Goal: Task Accomplishment & Management: Complete application form

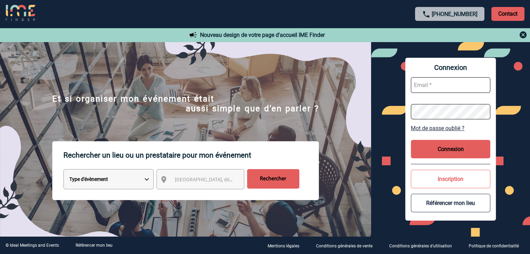
type input "mthevenin@ime-groupe.com"
click at [471, 151] on button "Connexion" at bounding box center [450, 149] width 79 height 18
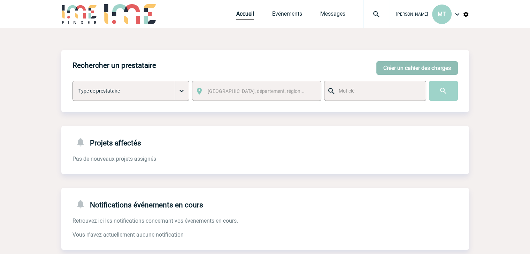
click at [430, 69] on button "Créer un cahier des charges" at bounding box center [417, 68] width 82 height 14
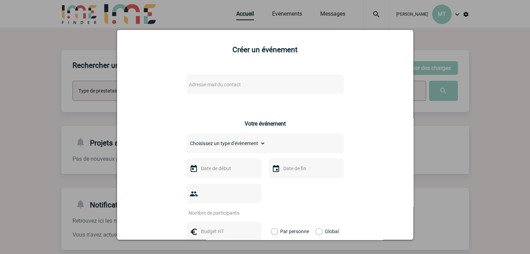
click at [213, 87] on span "Adresse mail du contact" at bounding box center [215, 85] width 52 height 6
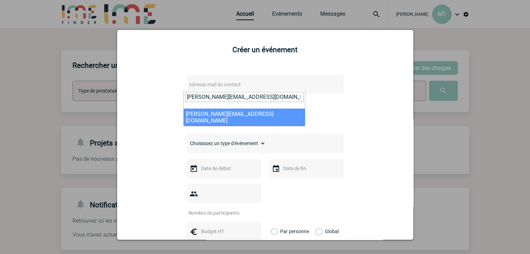
type input "nelly.houessou@capgemini.com"
select select "102073"
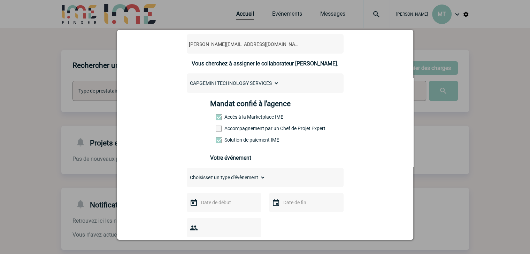
scroll to position [105, 0]
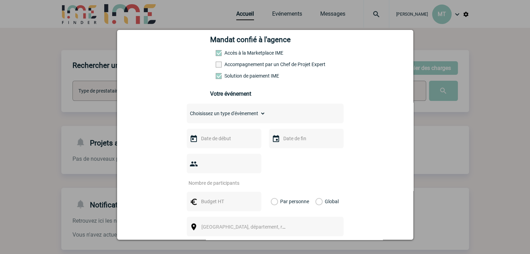
click at [234, 113] on select "Choisissez un type d'évènement Séminaire avec nuitée Séminaire sans nuitée Repa…" at bounding box center [226, 114] width 79 height 10
select select "9"
click at [187, 111] on select "Choisissez un type d'évènement Séminaire avec nuitée Séminaire sans nuitée Repa…" at bounding box center [226, 114] width 79 height 10
click at [227, 139] on input "text" at bounding box center [223, 138] width 48 height 9
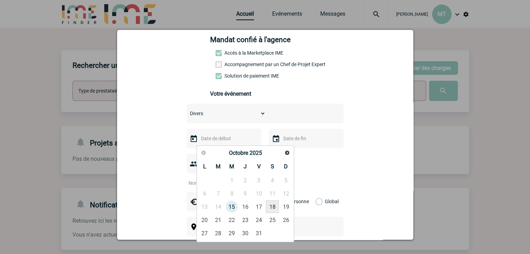
click at [273, 207] on link "18" at bounding box center [272, 207] width 13 height 13
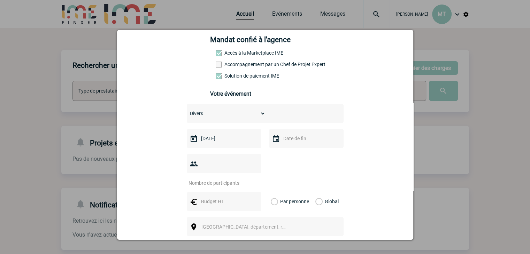
click at [227, 142] on input "18-10-2025" at bounding box center [223, 138] width 48 height 9
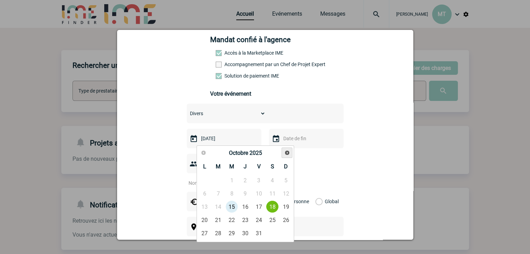
click at [284, 153] on span "Suivant" at bounding box center [287, 153] width 6 height 6
click at [219, 218] on link "18" at bounding box center [218, 220] width 13 height 13
type input "18-11-2025"
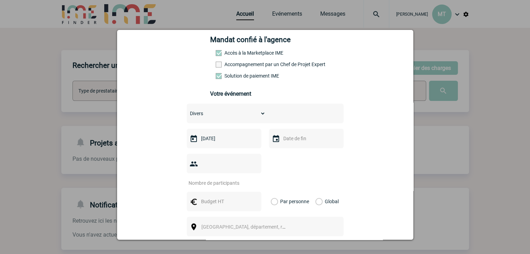
click at [302, 138] on input "text" at bounding box center [306, 138] width 48 height 9
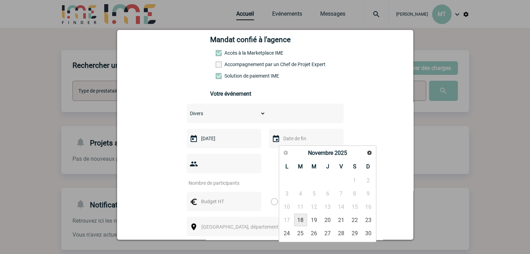
click at [302, 219] on link "18" at bounding box center [300, 220] width 13 height 13
type input "18-11-2025"
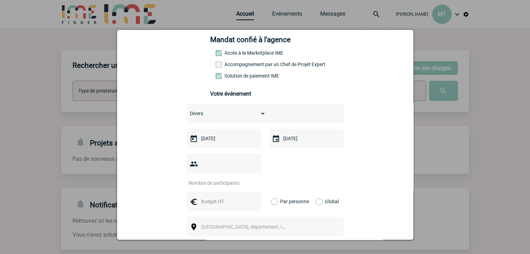
scroll to position [139, 0]
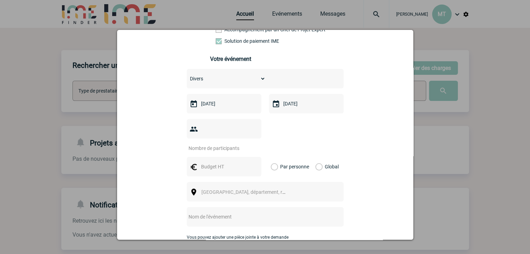
click at [228, 144] on input "number" at bounding box center [220, 148] width 66 height 9
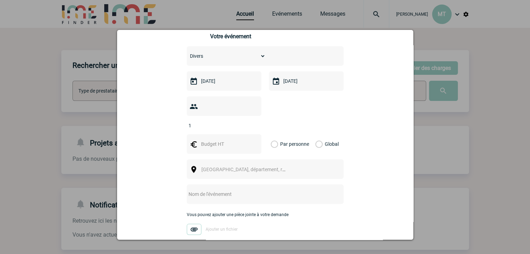
scroll to position [174, 0]
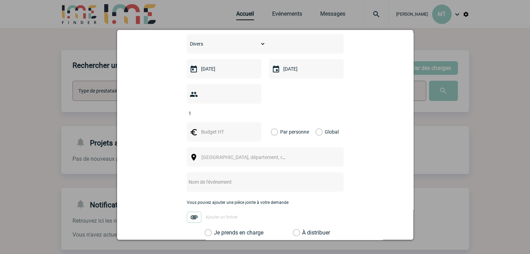
type input "1"
click at [212, 128] on input "text" at bounding box center [223, 132] width 48 height 9
type input "7000"
click at [316, 122] on label "Global" at bounding box center [317, 132] width 5 height 20
click at [0, 0] on input "Global" at bounding box center [0, 0] width 0 height 0
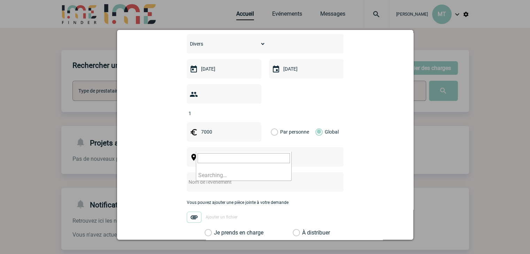
click at [241, 155] on span "Ville, département, région..." at bounding box center [249, 158] width 97 height 6
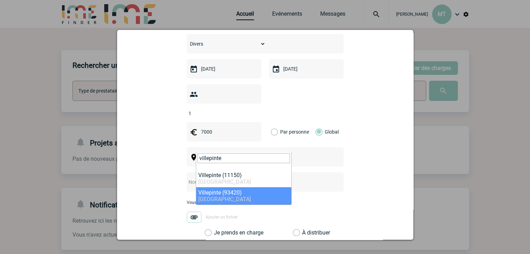
type input "villepinte"
select select "1078"
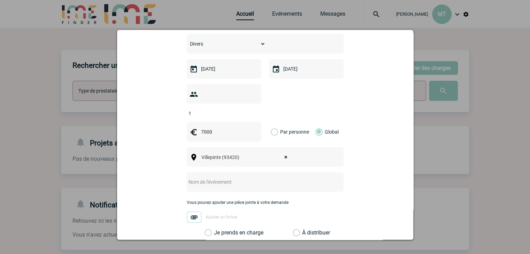
scroll to position [244, 0]
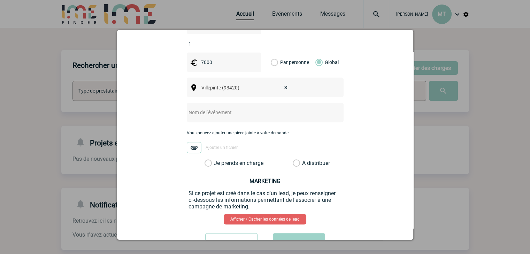
click at [259, 108] on input "text" at bounding box center [256, 112] width 138 height 9
paste input "Participation Salon Milipol"
type input "Participation Salon Milipol"
click at [360, 108] on div "nelly.houessou@capgemini.com nelly.houessou@capgemini.com Vous cherchez à assig…" at bounding box center [265, 41] width 279 height 434
drag, startPoint x: 206, startPoint y: 152, endPoint x: 230, endPoint y: 151, distance: 23.7
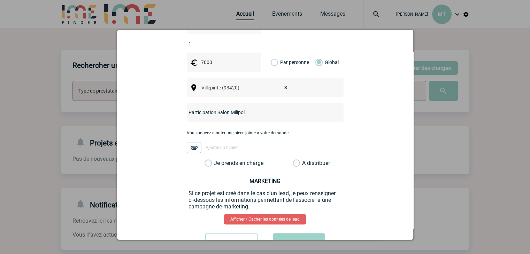
click at [206, 160] on label "Je prends en charge" at bounding box center [211, 163] width 12 height 7
click at [0, 0] on input "Je prends en charge" at bounding box center [0, 0] width 0 height 0
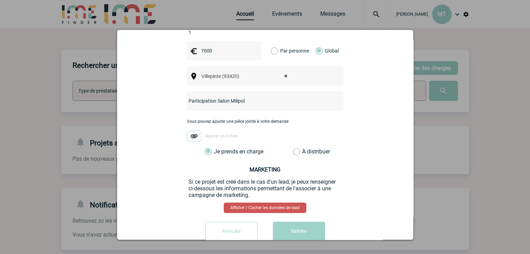
scroll to position [262, 0]
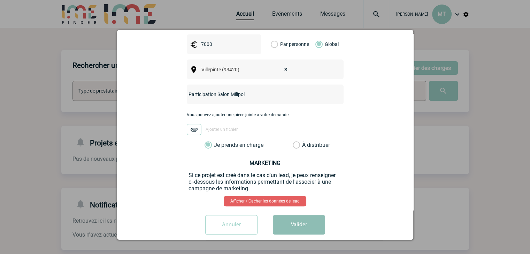
click at [297, 215] on button "Valider" at bounding box center [299, 225] width 52 height 20
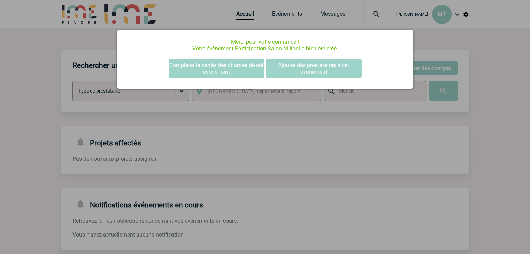
scroll to position [0, 0]
click at [246, 71] on button "Compléter le cahier des charges de cet événement" at bounding box center [217, 69] width 96 height 20
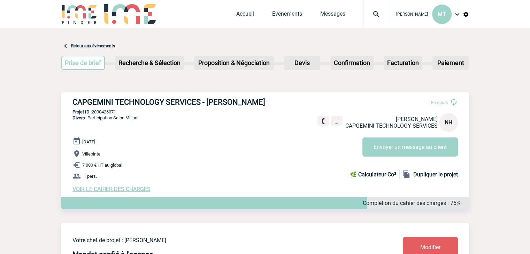
click at [123, 103] on h3 "CAPGEMINI TECHNOLOGY SERVICES - [PERSON_NAME]" at bounding box center [176, 102] width 209 height 9
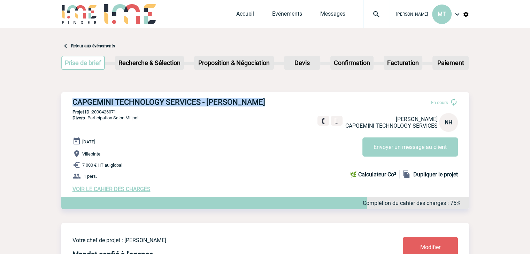
click at [123, 103] on h3 "CAPGEMINI TECHNOLOGY SERVICES - [PERSON_NAME]" at bounding box center [176, 102] width 209 height 9
copy div "CAPGEMINI TECHNOLOGY SERVICES - [PERSON_NAME]"
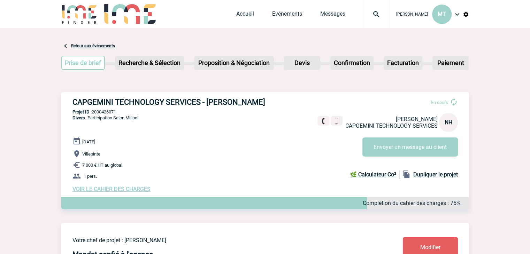
click at [124, 116] on span "Divers - Participation Salon Milipol" at bounding box center [105, 117] width 66 height 5
drag, startPoint x: 120, startPoint y: 110, endPoint x: 93, endPoint y: 113, distance: 27.0
click at [93, 113] on p "Projet ID : 2000426071" at bounding box center [265, 111] width 408 height 5
copy p "2000426071"
